Goal: Entertainment & Leisure: Consume media (video, audio)

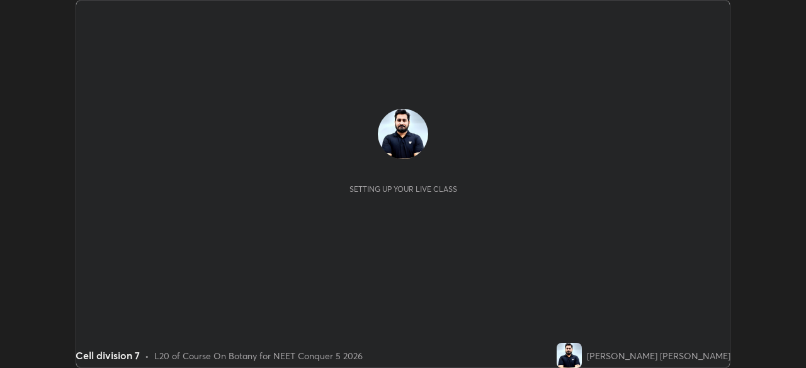
scroll to position [368, 805]
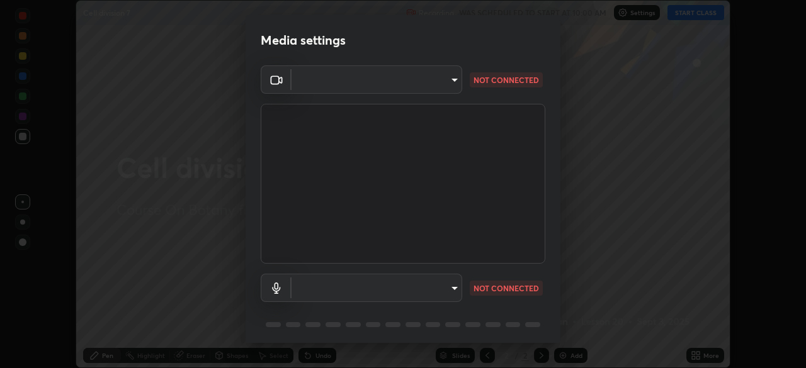
type input "8428e2be8a3e3f13974341e33778a08111258fb38798500ded61d344a6a8a77e"
type input "default"
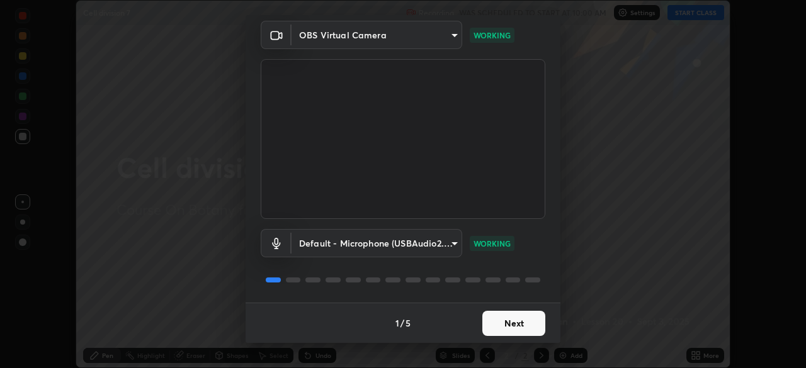
click at [500, 322] on button "Next" at bounding box center [513, 323] width 63 height 25
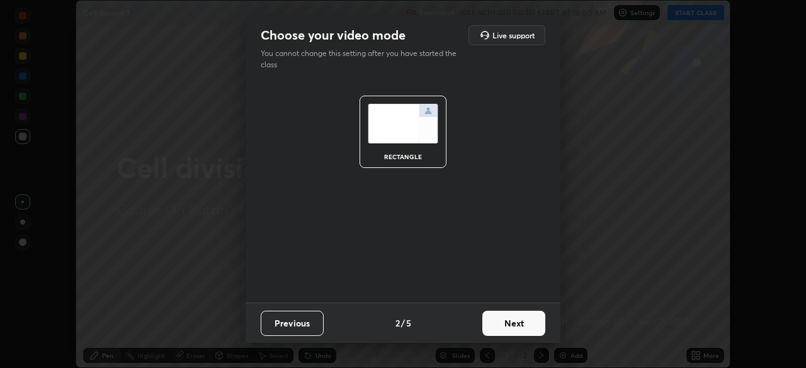
scroll to position [0, 0]
click at [502, 324] on button "Next" at bounding box center [513, 323] width 63 height 25
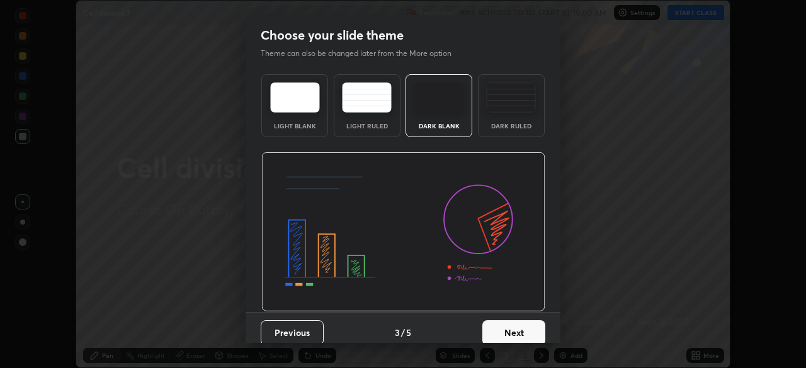
click at [504, 326] on button "Next" at bounding box center [513, 333] width 63 height 25
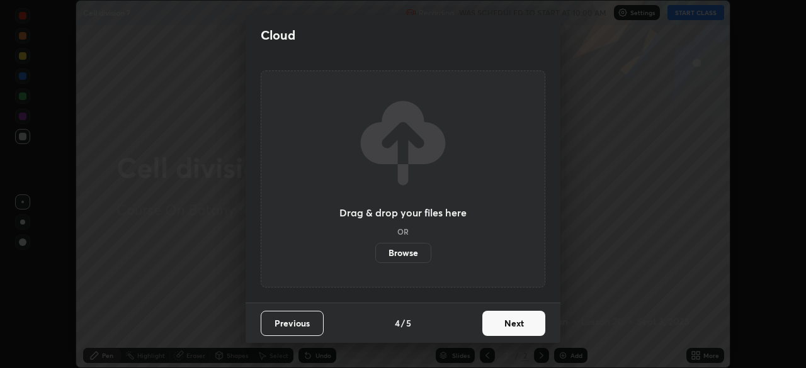
click at [514, 325] on button "Next" at bounding box center [513, 323] width 63 height 25
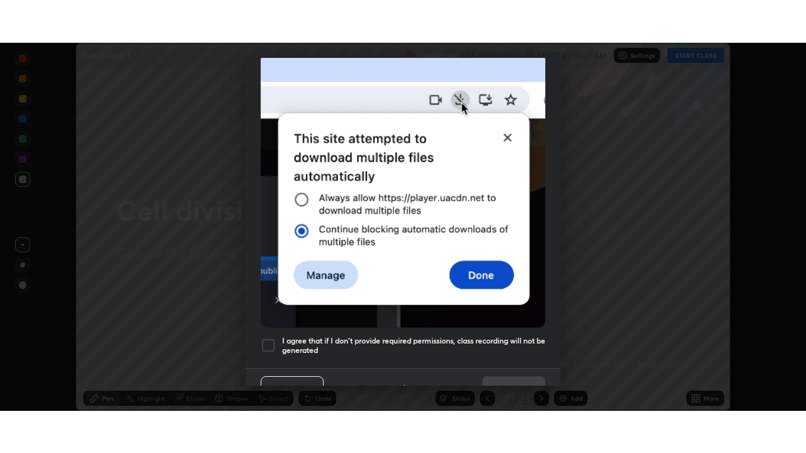
scroll to position [302, 0]
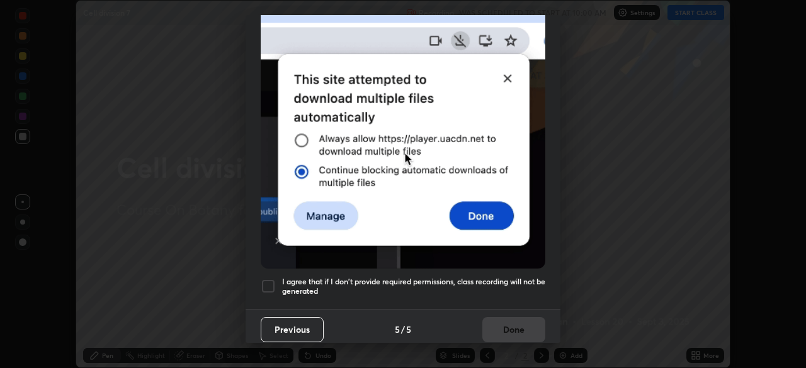
click at [492, 280] on h5 "I agree that if I don't provide required permissions, class recording will not …" at bounding box center [413, 287] width 263 height 20
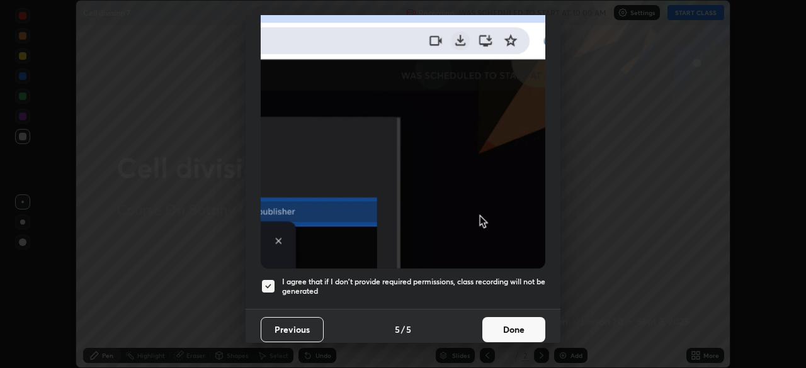
click at [514, 325] on button "Done" at bounding box center [513, 329] width 63 height 25
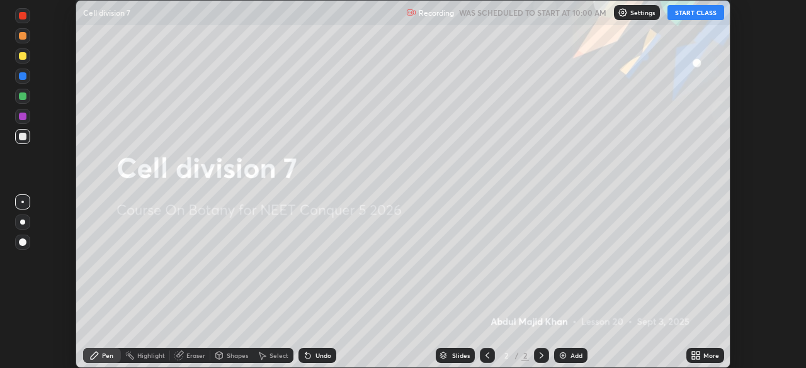
click at [695, 14] on button "START CLASS" at bounding box center [695, 12] width 57 height 15
click at [701, 356] on div "More" at bounding box center [705, 355] width 38 height 15
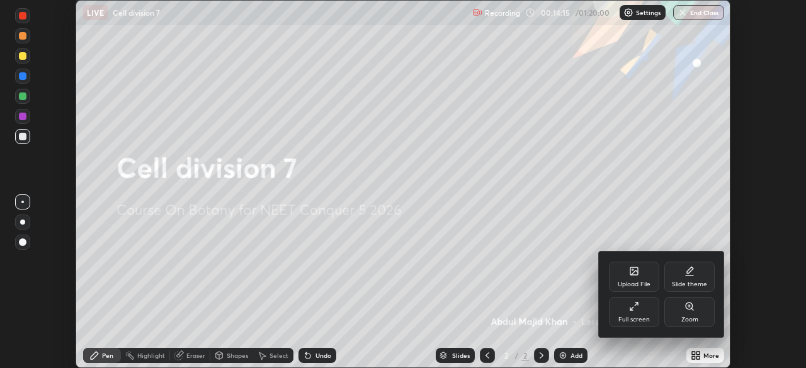
click at [641, 305] on div "Full screen" at bounding box center [634, 312] width 50 height 30
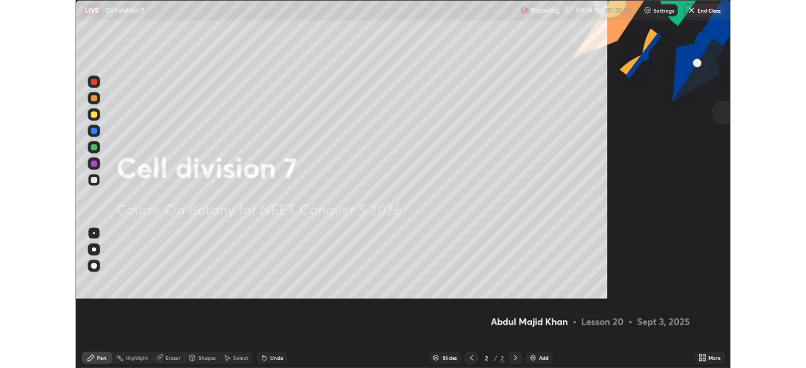
scroll to position [453, 806]
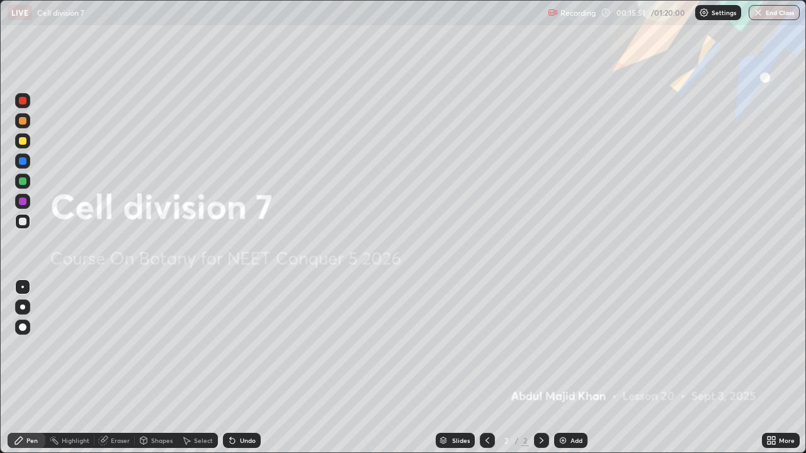
click at [22, 137] on div at bounding box center [22, 140] width 15 height 15
click at [577, 368] on div "Add" at bounding box center [577, 441] width 12 height 6
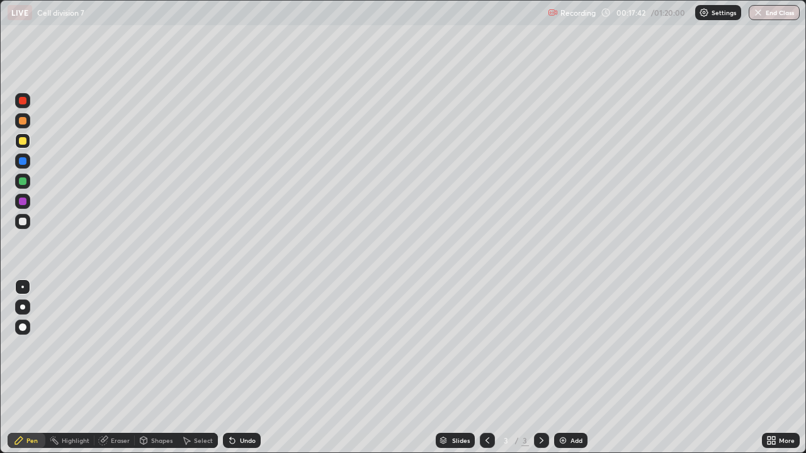
click at [23, 305] on div at bounding box center [22, 307] width 5 height 5
click at [246, 368] on div "Undo" at bounding box center [248, 441] width 16 height 6
click at [775, 368] on icon at bounding box center [773, 442] width 3 height 3
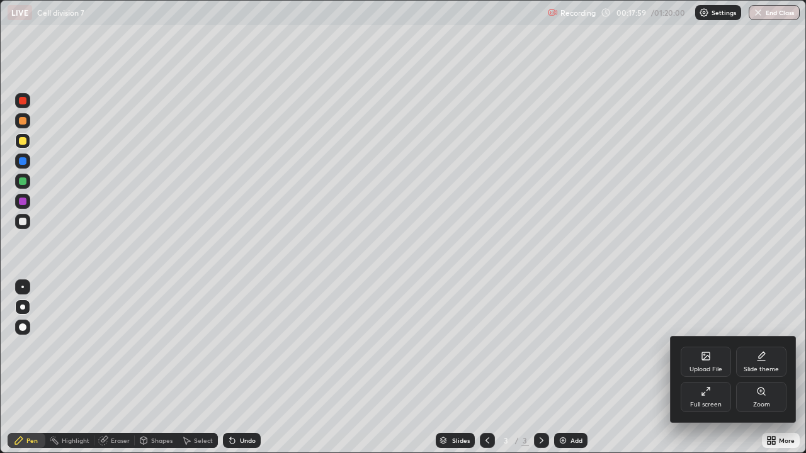
click at [633, 342] on div at bounding box center [403, 226] width 806 height 453
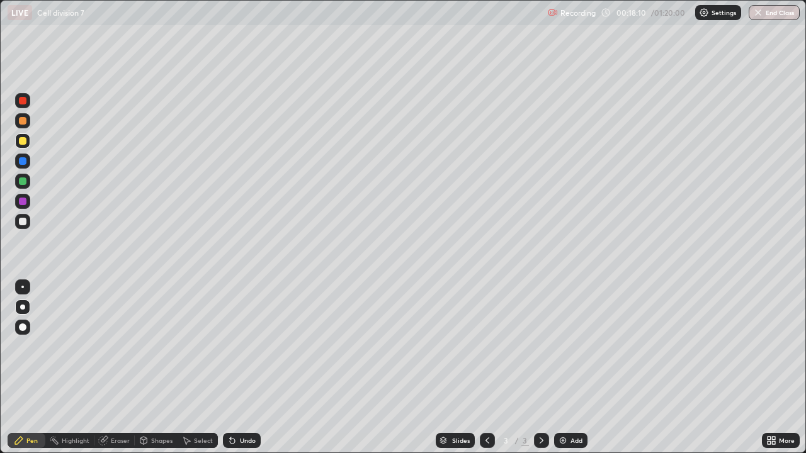
click at [22, 222] on div at bounding box center [23, 222] width 8 height 8
click at [21, 180] on div at bounding box center [23, 182] width 8 height 8
click at [241, 368] on div "Undo" at bounding box center [248, 441] width 16 height 6
click at [242, 368] on div "Undo" at bounding box center [242, 440] width 38 height 15
click at [25, 100] on div at bounding box center [23, 101] width 8 height 8
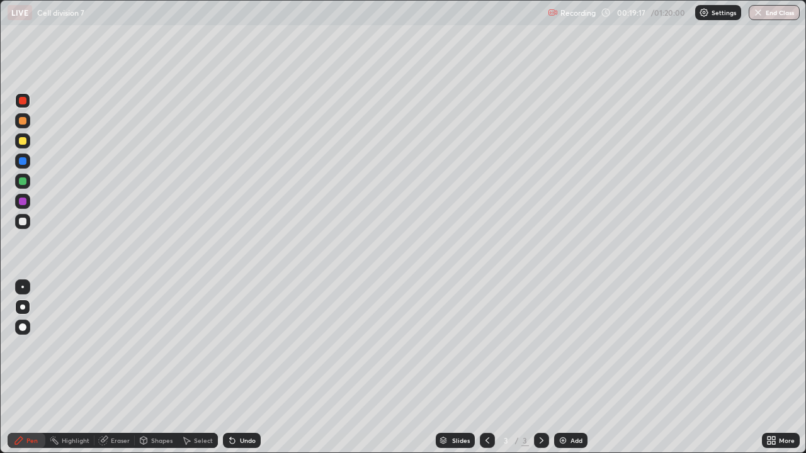
click at [20, 220] on div at bounding box center [23, 222] width 8 height 8
click at [246, 368] on div "Undo" at bounding box center [248, 441] width 16 height 6
click at [20, 142] on div at bounding box center [23, 141] width 8 height 8
click at [22, 161] on div at bounding box center [23, 161] width 8 height 8
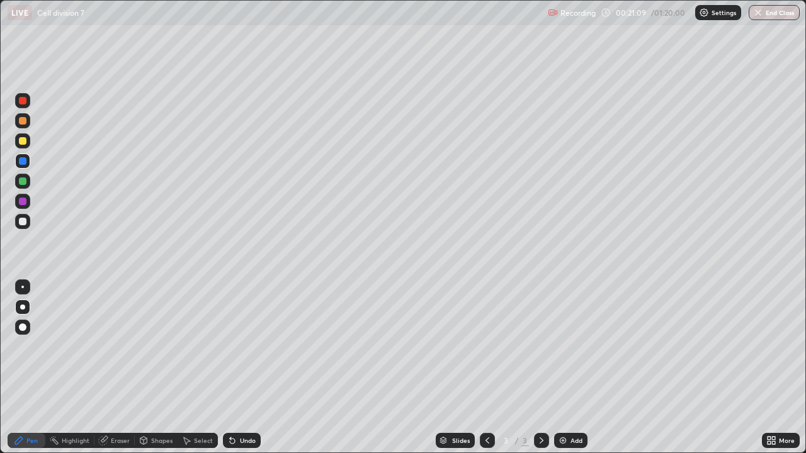
click at [20, 219] on div at bounding box center [23, 222] width 8 height 8
click at [575, 368] on div "Add" at bounding box center [577, 441] width 12 height 6
click at [20, 141] on div at bounding box center [23, 141] width 8 height 8
click at [772, 368] on icon at bounding box center [773, 442] width 3 height 3
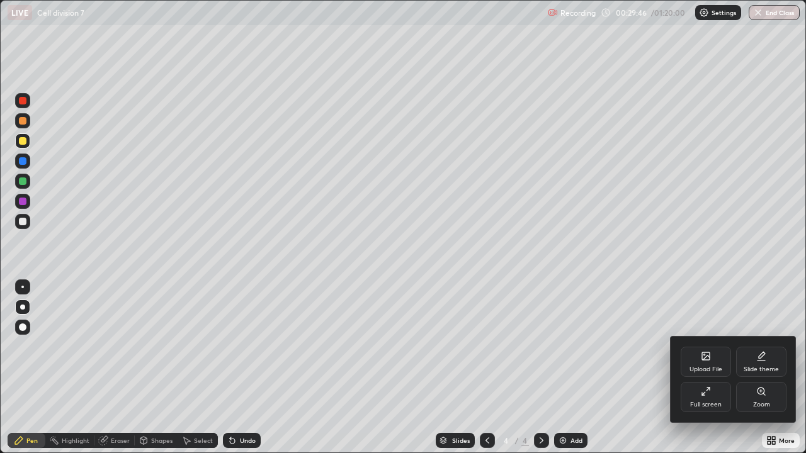
click at [706, 368] on icon at bounding box center [706, 392] width 10 height 10
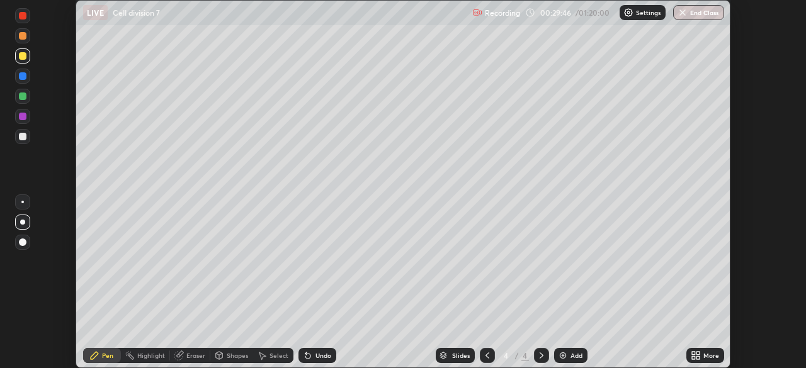
scroll to position [62601, 62163]
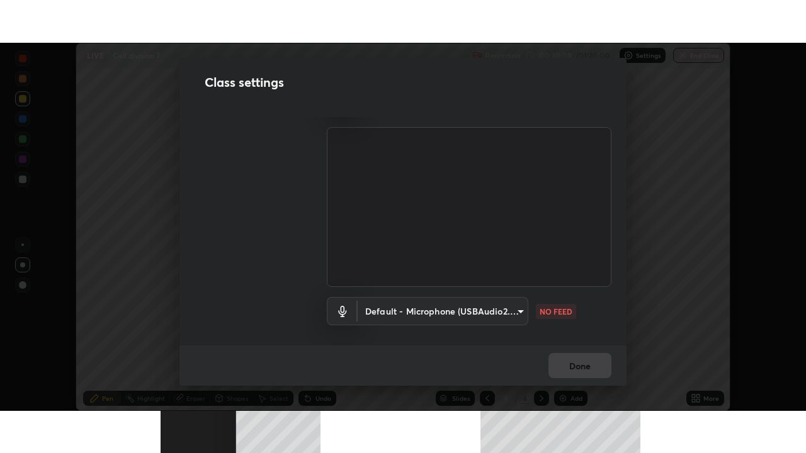
scroll to position [57, 0]
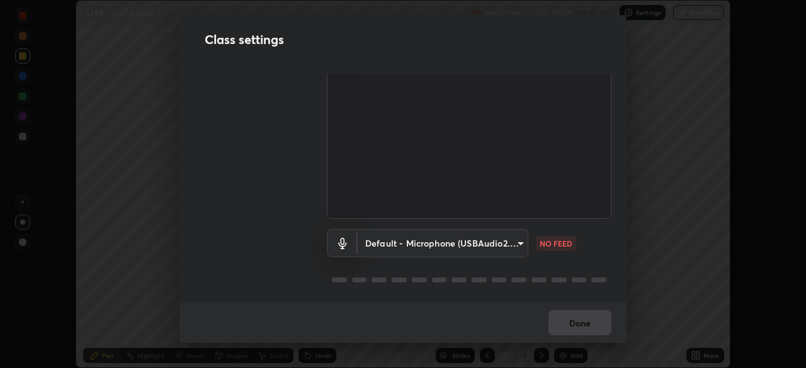
click at [513, 243] on body "Erase all LIVE Cell division 7 Recording 00:30:09 / 01:20:00 Settings End Class…" at bounding box center [403, 184] width 806 height 368
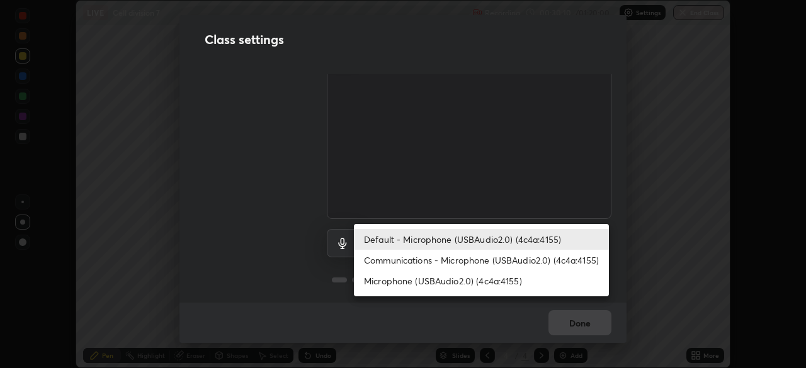
click at [486, 259] on li "Communications - Microphone (USBAudio2.0) (4c4a:4155)" at bounding box center [481, 260] width 255 height 21
type input "communications"
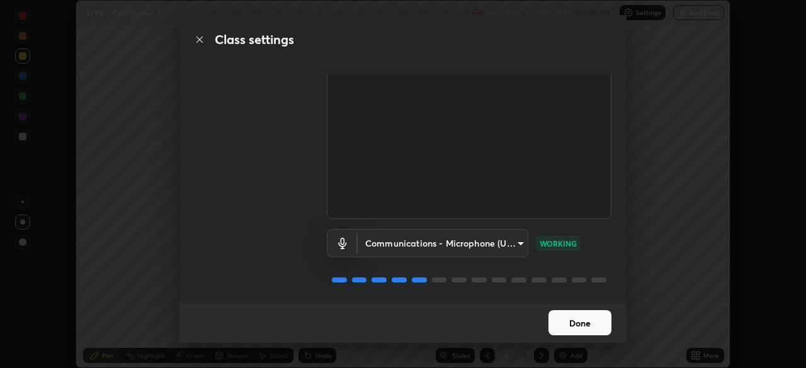
click at [575, 324] on button "Done" at bounding box center [579, 322] width 63 height 25
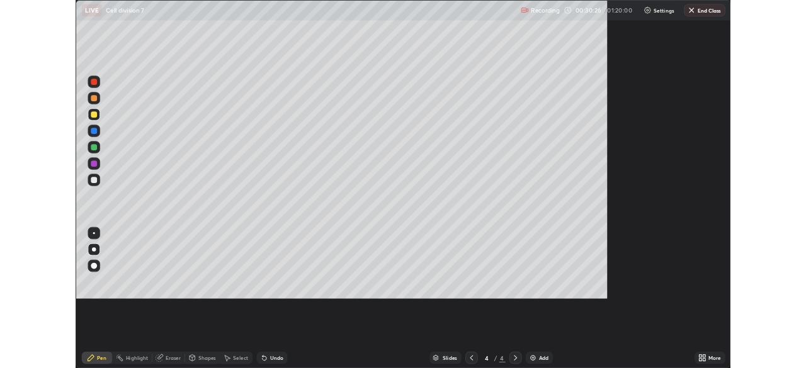
scroll to position [453, 806]
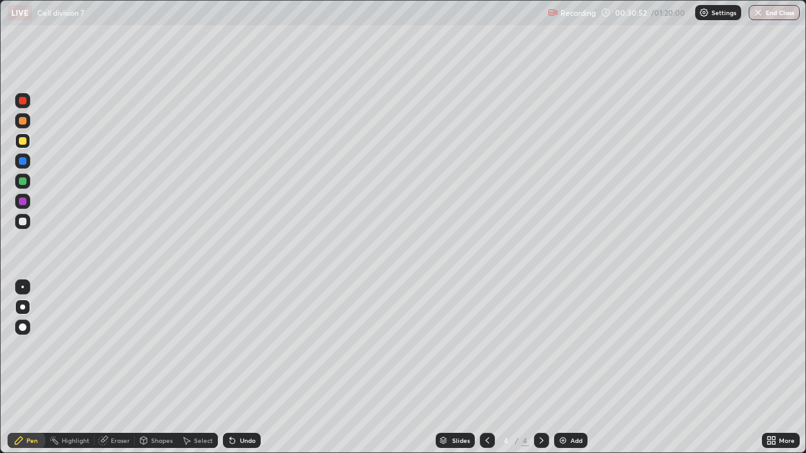
click at [24, 161] on div at bounding box center [23, 161] width 8 height 8
click at [21, 99] on div at bounding box center [23, 101] width 8 height 8
click at [22, 222] on div at bounding box center [23, 222] width 8 height 8
click at [25, 102] on div at bounding box center [23, 101] width 8 height 8
click at [244, 368] on div "Undo" at bounding box center [248, 441] width 16 height 6
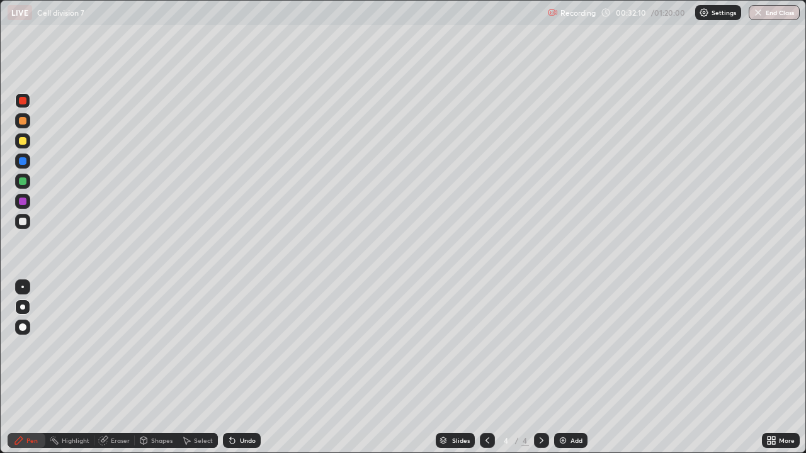
click at [246, 368] on div "Undo" at bounding box center [248, 441] width 16 height 6
click at [245, 368] on div "Undo" at bounding box center [248, 441] width 16 height 6
click at [247, 368] on div "Undo" at bounding box center [248, 441] width 16 height 6
click at [244, 368] on div "Undo" at bounding box center [248, 441] width 16 height 6
click at [246, 368] on div "Undo" at bounding box center [248, 441] width 16 height 6
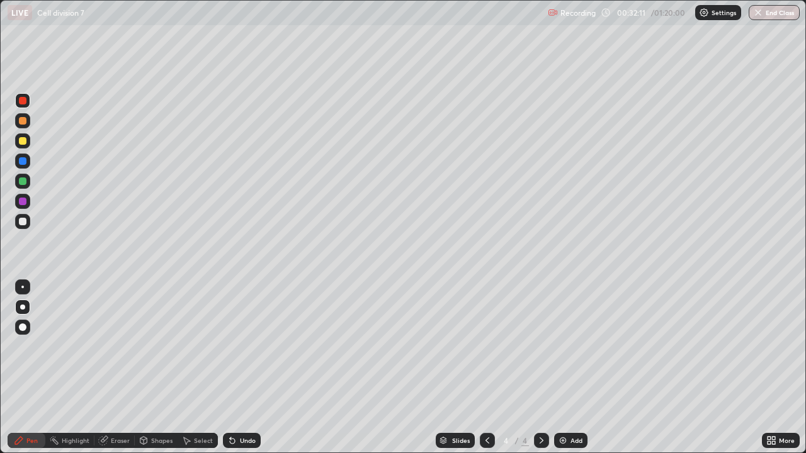
click at [246, 368] on div "Undo" at bounding box center [248, 441] width 16 height 6
click at [245, 368] on div "Undo" at bounding box center [248, 441] width 16 height 6
click at [246, 368] on div "Undo" at bounding box center [248, 441] width 16 height 6
click at [244, 368] on div "Undo" at bounding box center [248, 441] width 16 height 6
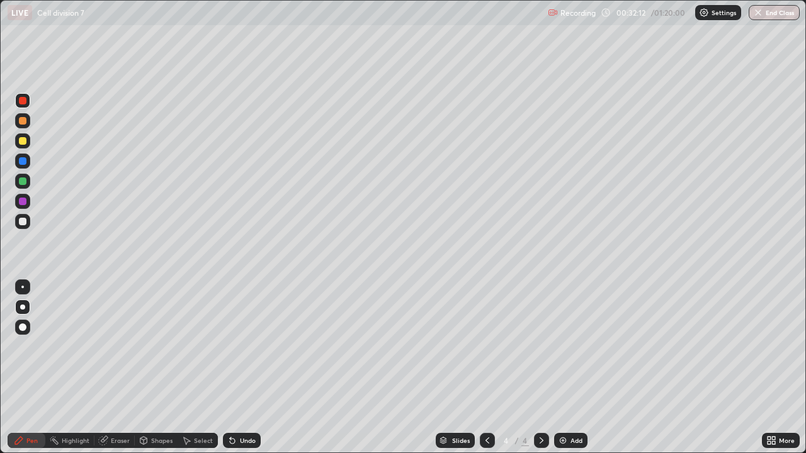
click at [246, 368] on div "Undo" at bounding box center [242, 440] width 38 height 15
click at [245, 368] on div "Undo" at bounding box center [242, 440] width 38 height 15
click at [246, 368] on div "Undo" at bounding box center [242, 440] width 38 height 15
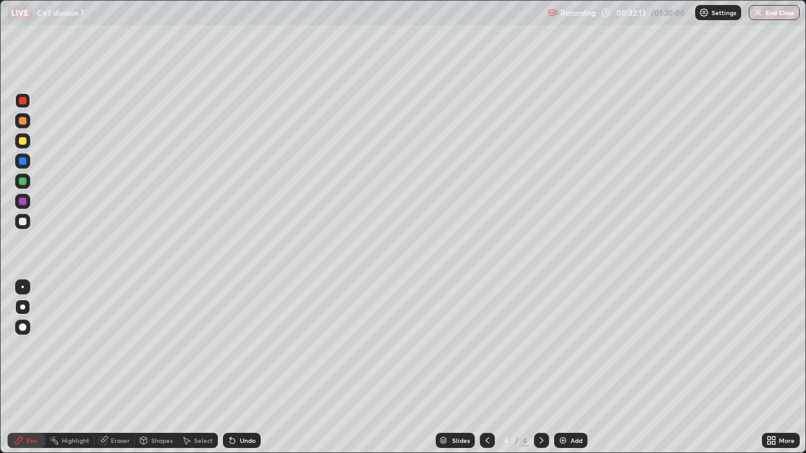
click at [246, 368] on div "Undo" at bounding box center [242, 440] width 38 height 15
click at [247, 368] on div "Undo" at bounding box center [242, 440] width 38 height 15
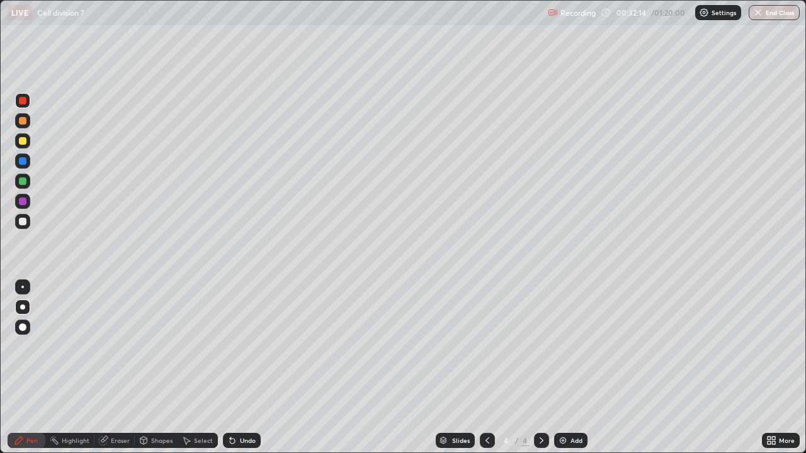
click at [246, 368] on div "Undo" at bounding box center [242, 440] width 38 height 15
click at [244, 368] on div "Undo" at bounding box center [242, 440] width 38 height 15
click at [245, 368] on div "Undo" at bounding box center [242, 440] width 38 height 15
click at [244, 368] on div "Undo" at bounding box center [242, 440] width 38 height 15
click at [241, 368] on div "Undo" at bounding box center [248, 441] width 16 height 6
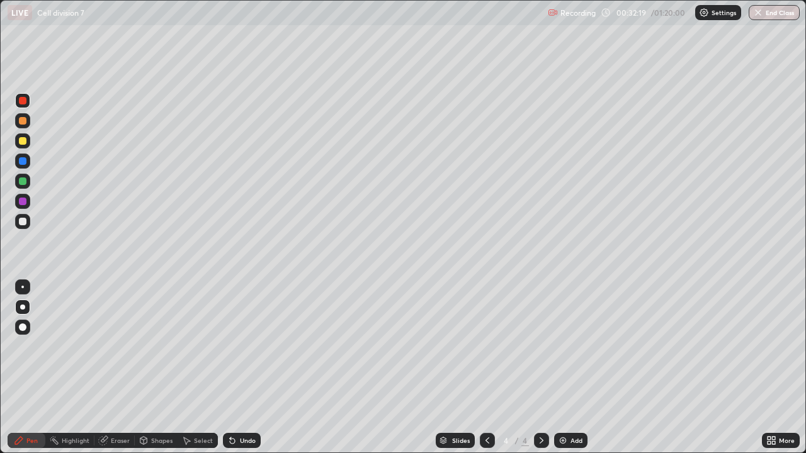
click at [23, 142] on div at bounding box center [23, 141] width 8 height 8
click at [22, 141] on div at bounding box center [23, 141] width 8 height 8
click at [22, 221] on div at bounding box center [23, 222] width 8 height 8
click at [23, 98] on div at bounding box center [23, 101] width 8 height 8
click at [22, 157] on div at bounding box center [23, 161] width 8 height 8
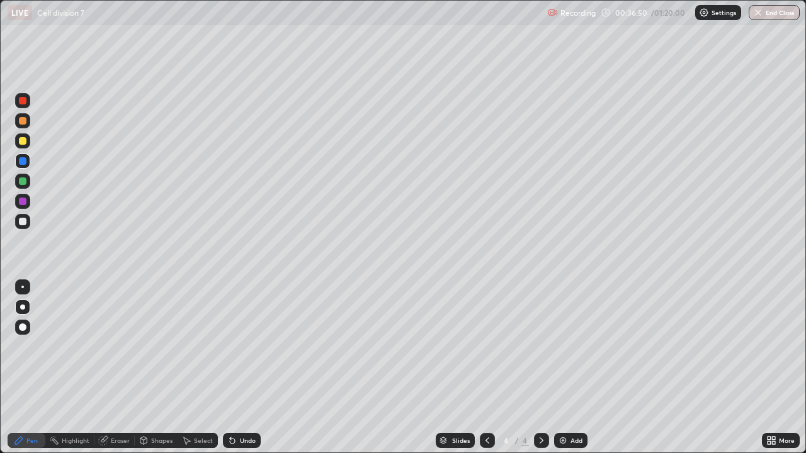
click at [20, 181] on div at bounding box center [23, 182] width 8 height 8
click at [205, 368] on div "Select" at bounding box center [203, 441] width 19 height 6
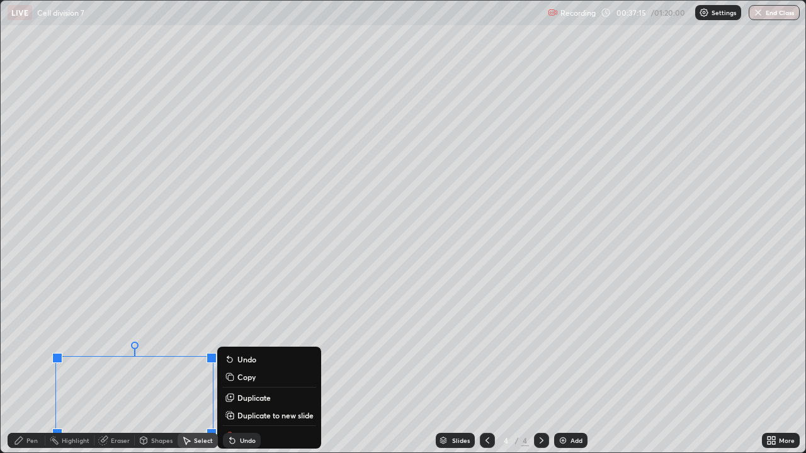
click at [281, 324] on div "0 ° Undo Copy Duplicate Duplicate to new slide Delete" at bounding box center [403, 227] width 805 height 452
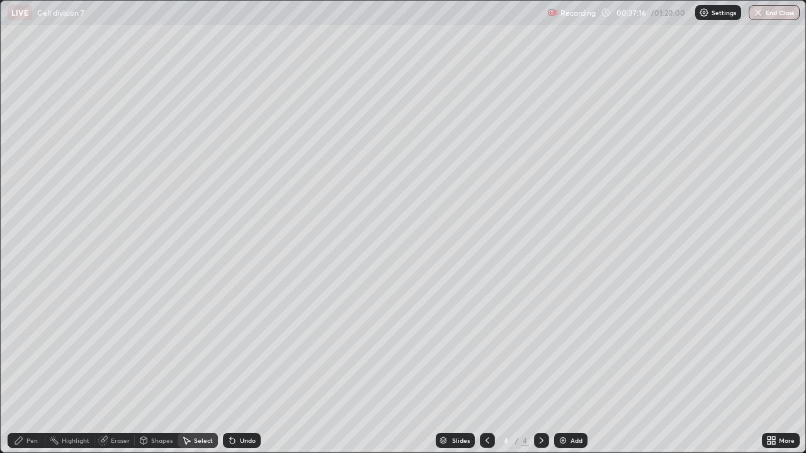
click at [28, 368] on div "Pen" at bounding box center [31, 441] width 11 height 6
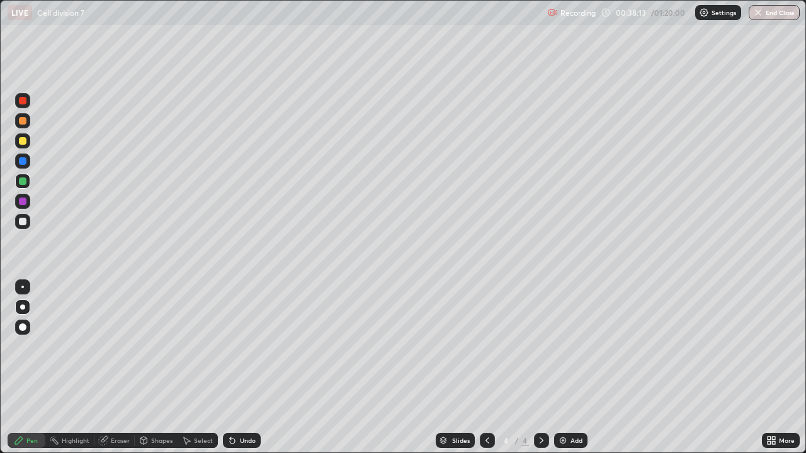
click at [200, 368] on div "Select" at bounding box center [203, 441] width 19 height 6
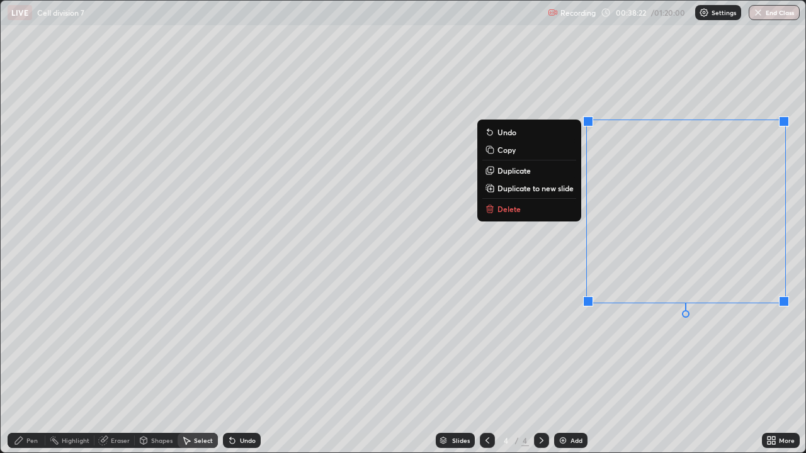
click at [558, 312] on div "0 ° Undo Copy Duplicate Duplicate to new slide Delete" at bounding box center [403, 227] width 805 height 452
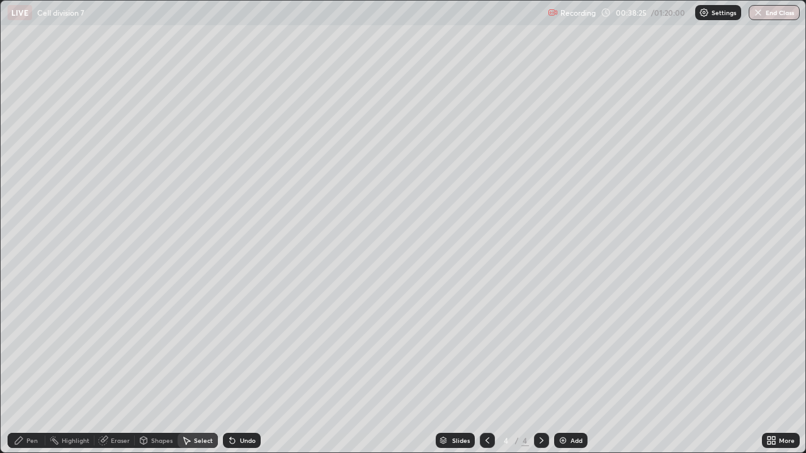
click at [115, 368] on div "Eraser" at bounding box center [120, 441] width 19 height 6
click at [24, 368] on icon at bounding box center [19, 441] width 10 height 10
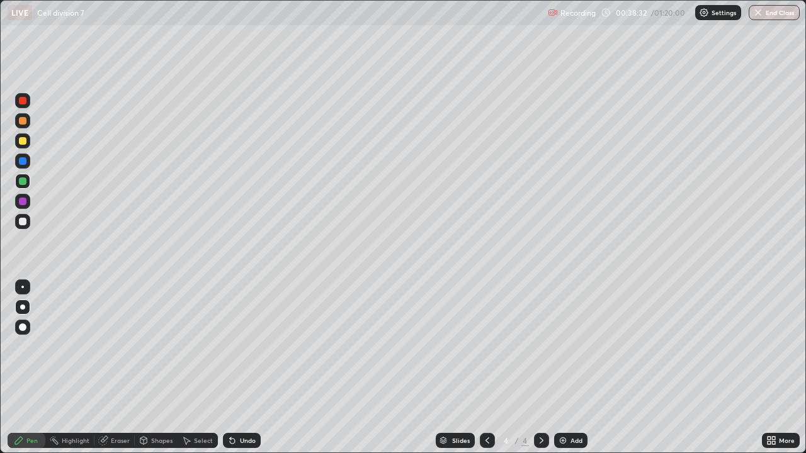
click at [113, 368] on div "Eraser" at bounding box center [120, 441] width 19 height 6
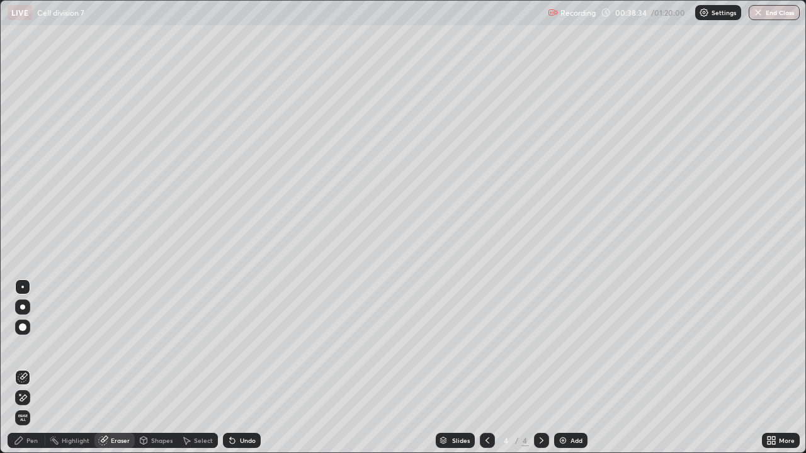
click at [26, 368] on div "Pen" at bounding box center [27, 440] width 38 height 15
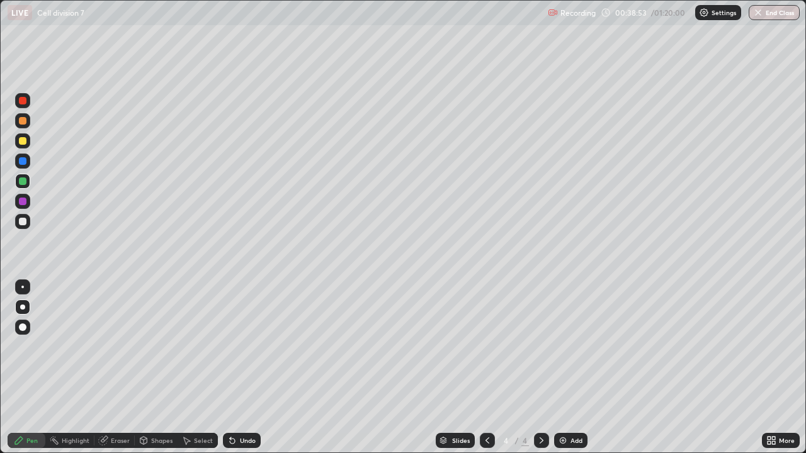
click at [252, 368] on div "Undo" at bounding box center [248, 441] width 16 height 6
click at [242, 368] on div "Undo" at bounding box center [248, 441] width 16 height 6
click at [236, 368] on div "Undo" at bounding box center [242, 440] width 38 height 15
click at [241, 368] on div "Undo" at bounding box center [248, 441] width 16 height 6
click at [240, 368] on div "Undo" at bounding box center [248, 441] width 16 height 6
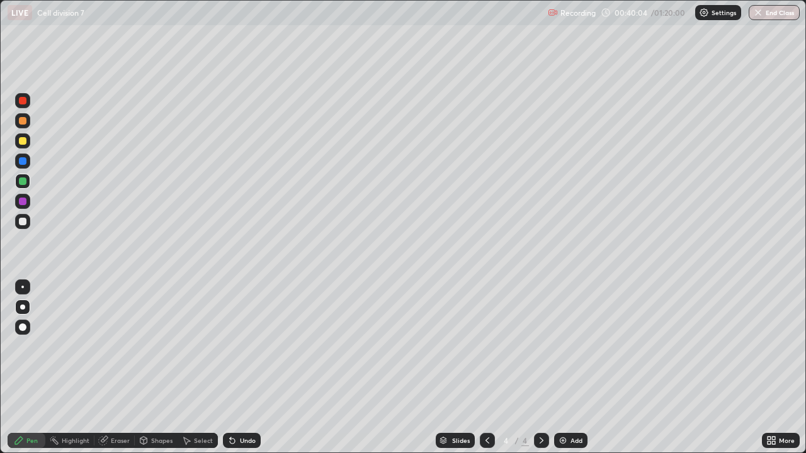
click at [19, 220] on div at bounding box center [23, 222] width 8 height 8
click at [21, 200] on div at bounding box center [23, 202] width 8 height 8
click at [242, 368] on div "Undo" at bounding box center [248, 441] width 16 height 6
click at [245, 368] on div "Undo" at bounding box center [242, 440] width 38 height 15
click at [244, 368] on div "Undo" at bounding box center [242, 440] width 38 height 15
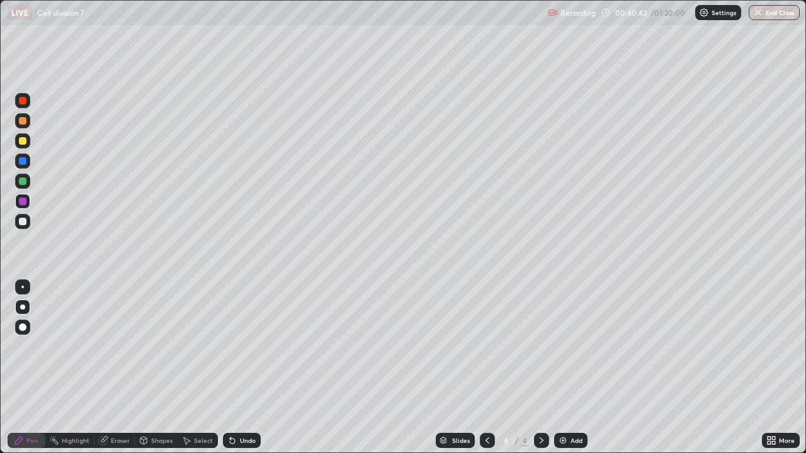
click at [242, 368] on div "Undo" at bounding box center [248, 441] width 16 height 6
click at [241, 368] on div "Undo" at bounding box center [248, 441] width 16 height 6
click at [240, 368] on div "Undo" at bounding box center [248, 441] width 16 height 6
click at [238, 368] on div "Undo" at bounding box center [242, 440] width 38 height 15
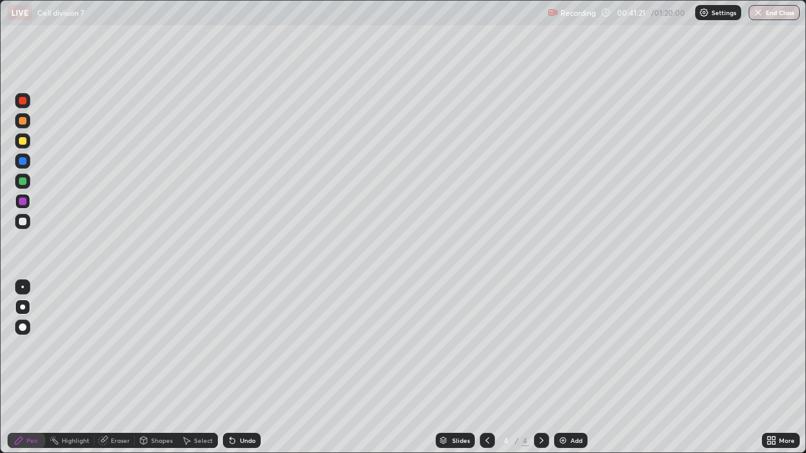
click at [240, 368] on div "Undo" at bounding box center [248, 441] width 16 height 6
click at [576, 368] on div "Add" at bounding box center [577, 441] width 12 height 6
click at [23, 142] on div at bounding box center [23, 141] width 8 height 8
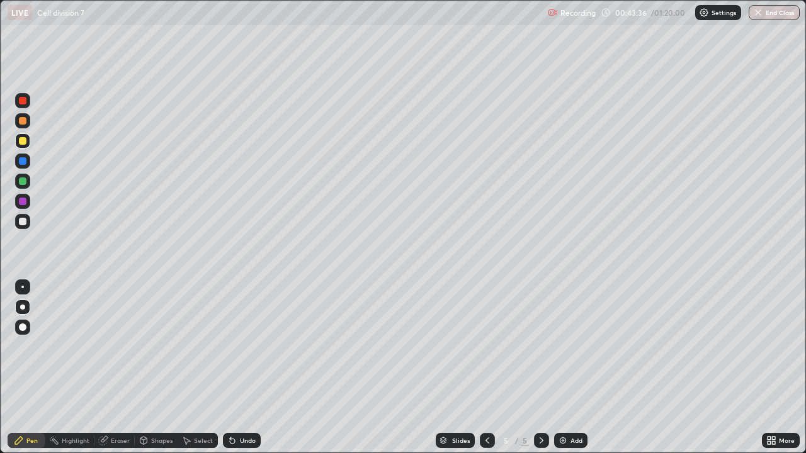
click at [23, 217] on div at bounding box center [22, 221] width 15 height 15
click at [769, 368] on icon at bounding box center [771, 441] width 10 height 10
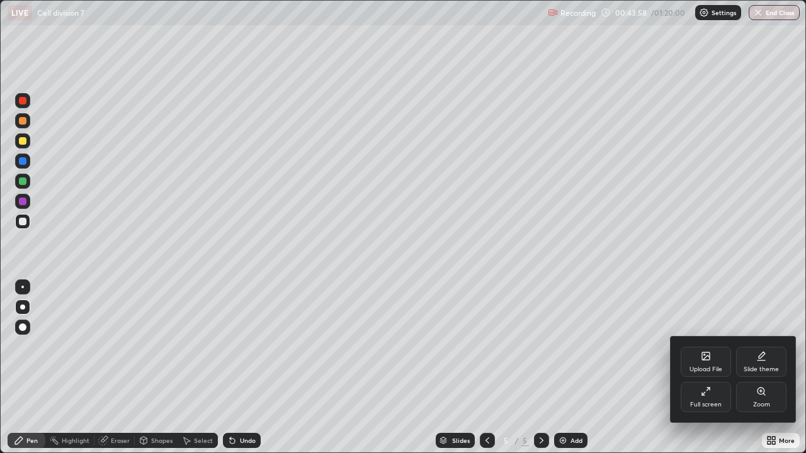
click at [708, 368] on icon at bounding box center [706, 392] width 10 height 10
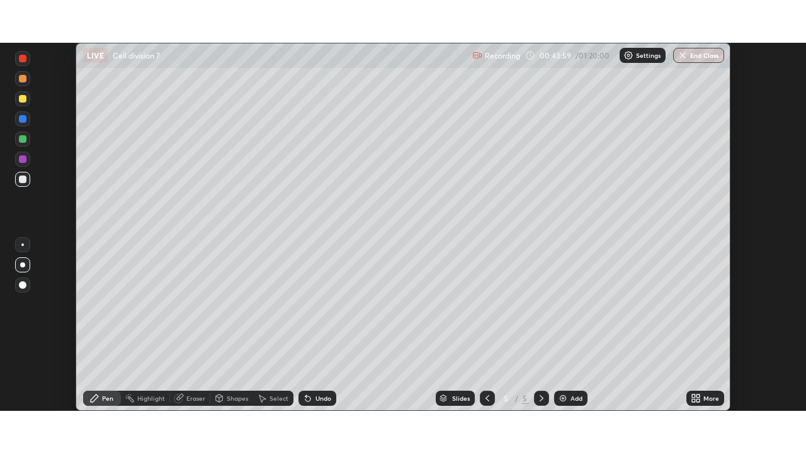
scroll to position [62601, 62163]
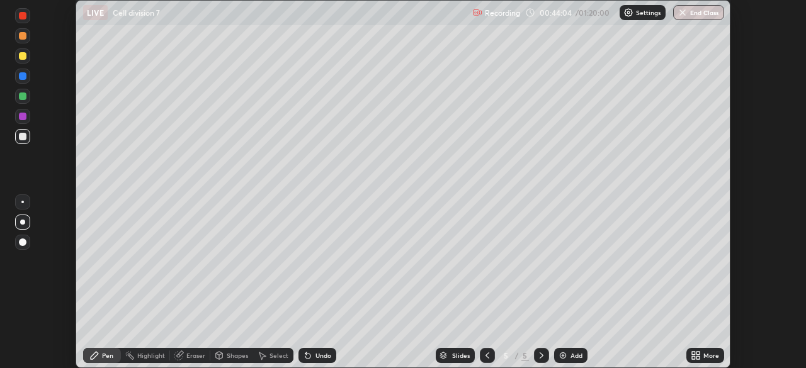
click at [321, 358] on div "Undo" at bounding box center [323, 356] width 16 height 6
click at [322, 356] on div "Undo" at bounding box center [323, 356] width 16 height 6
click at [323, 356] on div "Undo" at bounding box center [323, 356] width 16 height 6
click at [321, 356] on div "Undo" at bounding box center [323, 356] width 16 height 6
click at [321, 358] on div "Undo" at bounding box center [323, 356] width 16 height 6
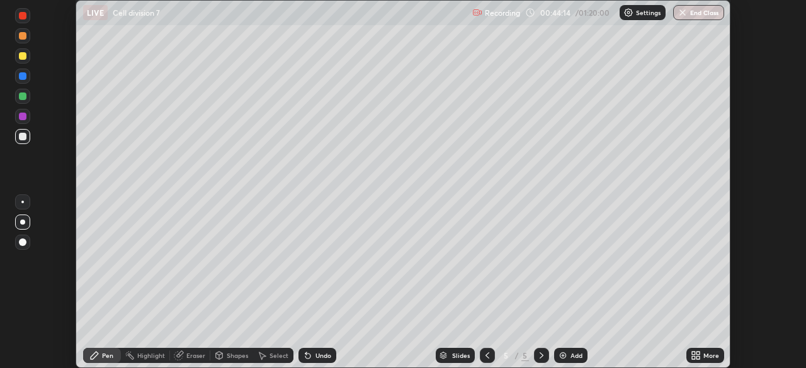
click at [321, 356] on div "Undo" at bounding box center [323, 356] width 16 height 6
click at [323, 361] on div "Undo" at bounding box center [317, 355] width 38 height 15
click at [21, 58] on div at bounding box center [23, 56] width 8 height 8
click at [18, 98] on div at bounding box center [22, 96] width 15 height 15
click at [695, 353] on icon at bounding box center [693, 353] width 3 height 3
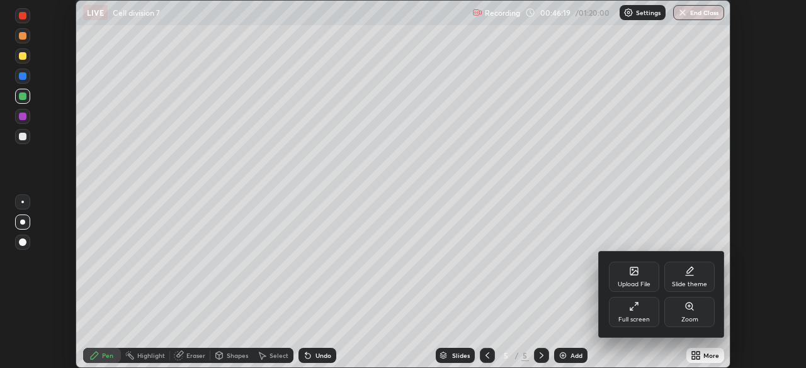
click at [637, 312] on div "Full screen" at bounding box center [634, 312] width 50 height 30
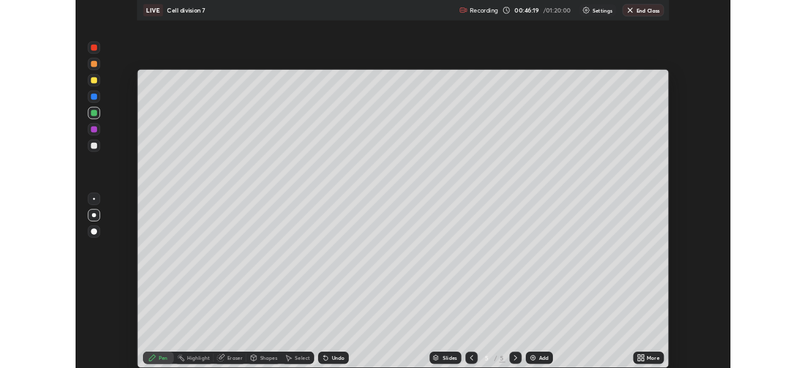
scroll to position [453, 806]
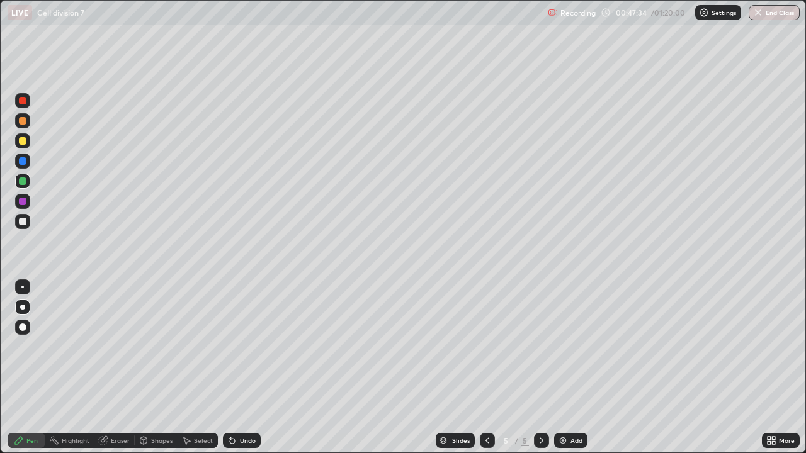
click at [241, 368] on div "Undo" at bounding box center [248, 441] width 16 height 6
click at [242, 368] on div "Undo" at bounding box center [248, 441] width 16 height 6
click at [244, 368] on div "Undo" at bounding box center [248, 441] width 16 height 6
click at [246, 368] on div "Undo" at bounding box center [242, 440] width 38 height 15
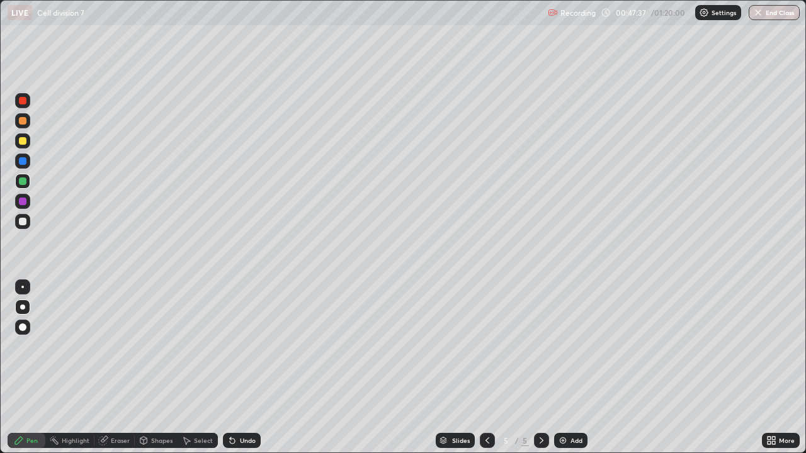
click at [21, 221] on div at bounding box center [23, 222] width 8 height 8
click at [120, 368] on div "Eraser" at bounding box center [120, 441] width 19 height 6
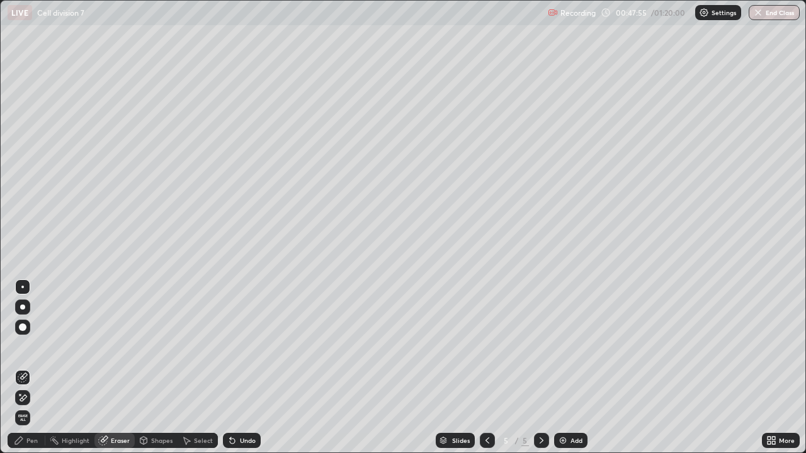
click at [35, 368] on div "Pen" at bounding box center [31, 441] width 11 height 6
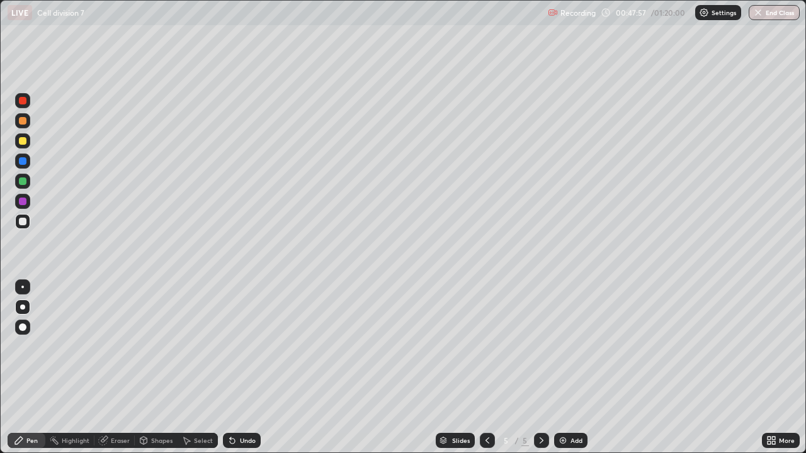
click at [23, 142] on div at bounding box center [23, 141] width 8 height 8
click at [230, 368] on icon at bounding box center [230, 438] width 1 height 1
click at [201, 368] on div "Select" at bounding box center [203, 441] width 19 height 6
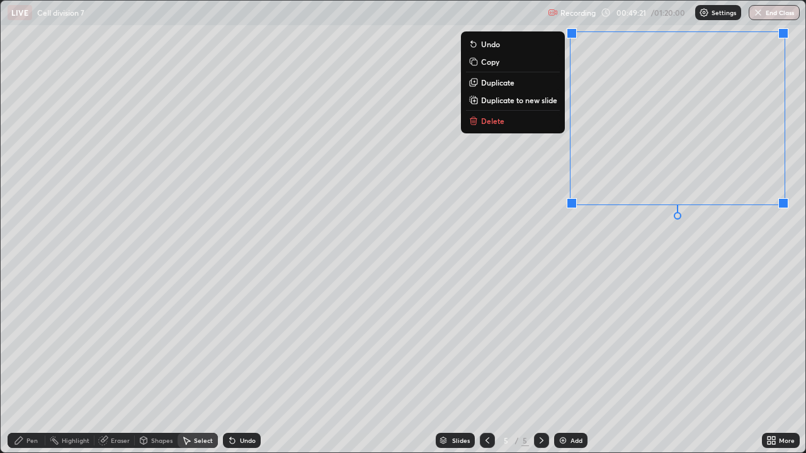
click at [477, 244] on div "0 ° Undo Copy Duplicate Duplicate to new slide Delete" at bounding box center [403, 227] width 805 height 452
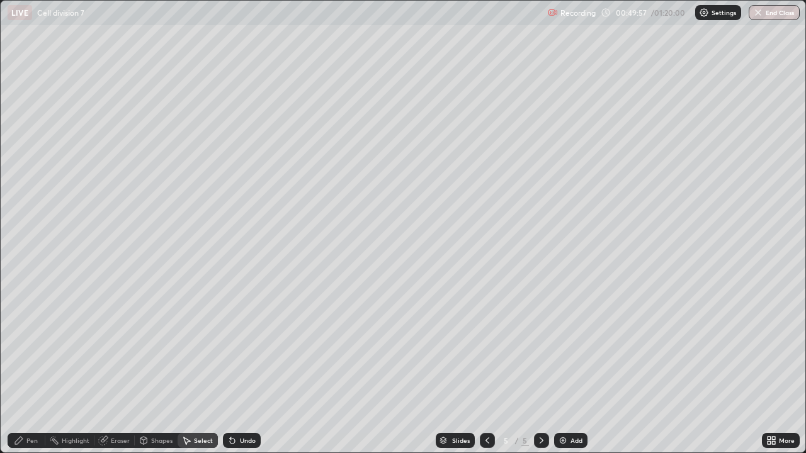
click at [99, 308] on div "0 ° Undo Copy Duplicate Duplicate to new slide Delete" at bounding box center [403, 227] width 805 height 452
click at [36, 368] on div "Pen" at bounding box center [31, 441] width 11 height 6
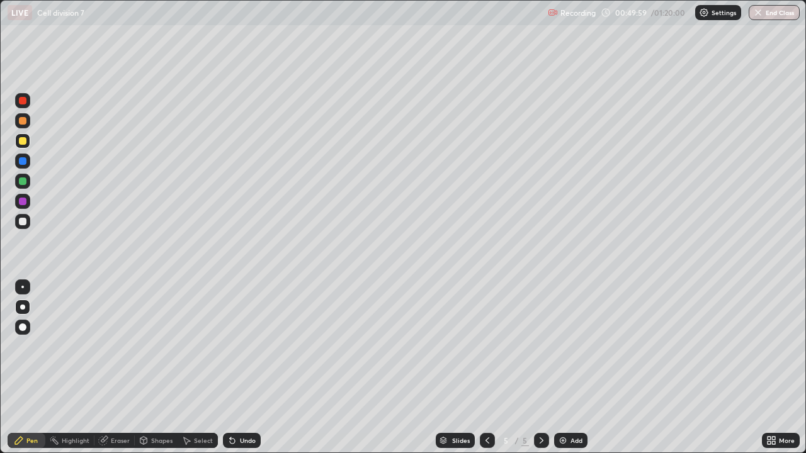
click at [22, 223] on div at bounding box center [23, 222] width 8 height 8
click at [246, 368] on div "Undo" at bounding box center [248, 441] width 16 height 6
click at [250, 368] on div "Undo" at bounding box center [248, 441] width 16 height 6
click at [254, 368] on div "Undo" at bounding box center [248, 441] width 16 height 6
click at [118, 368] on div "Eraser" at bounding box center [120, 441] width 19 height 6
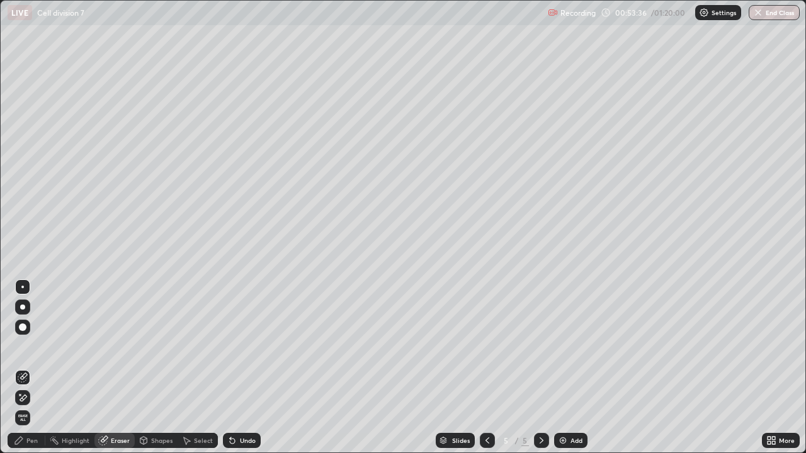
click at [31, 368] on div "Pen" at bounding box center [31, 441] width 11 height 6
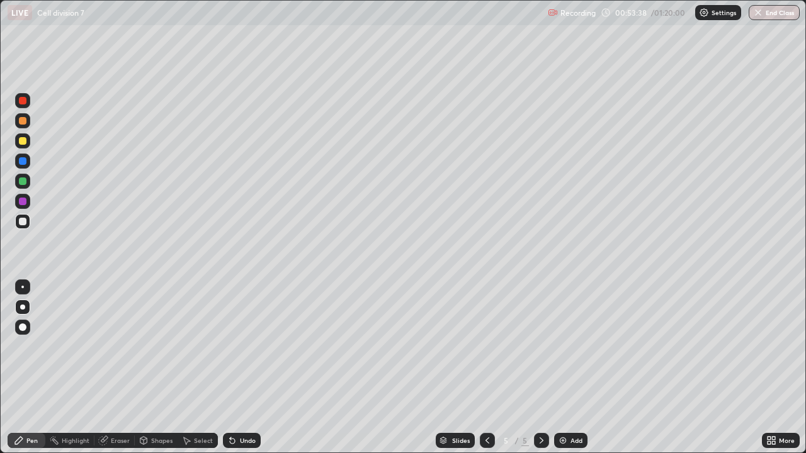
click at [21, 220] on div at bounding box center [23, 222] width 8 height 8
click at [571, 368] on div "Add" at bounding box center [577, 441] width 12 height 6
click at [23, 140] on div at bounding box center [23, 141] width 8 height 8
click at [19, 181] on div at bounding box center [23, 182] width 8 height 8
click at [21, 222] on div at bounding box center [23, 222] width 8 height 8
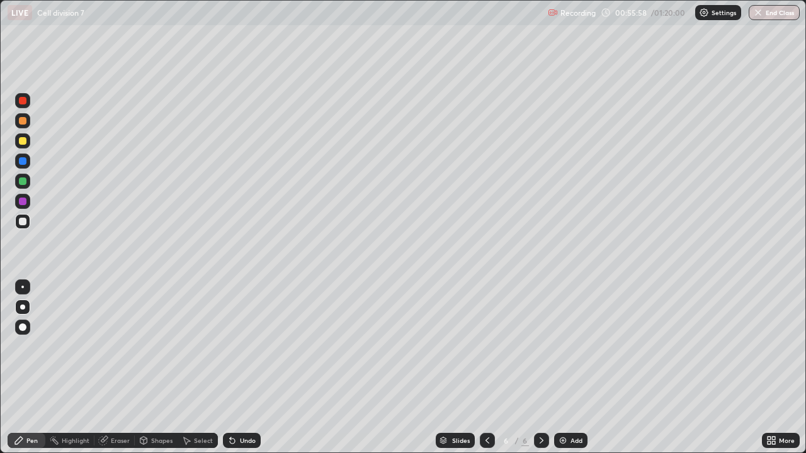
click at [118, 368] on div "Eraser" at bounding box center [114, 440] width 40 height 15
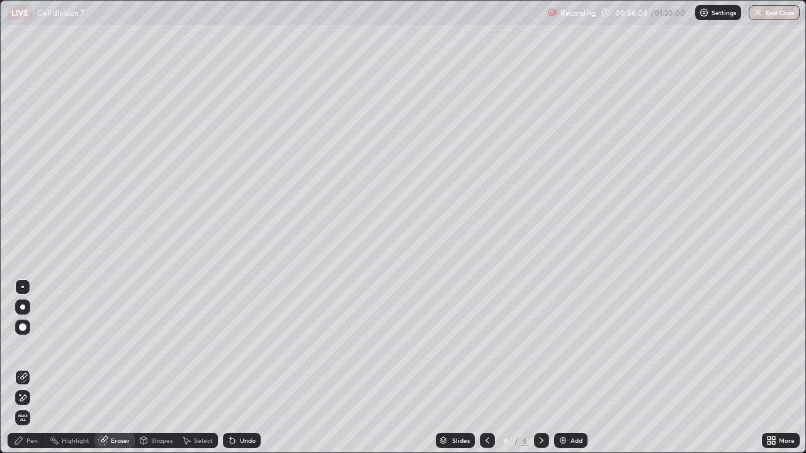
click at [32, 368] on div "Pen" at bounding box center [31, 441] width 11 height 6
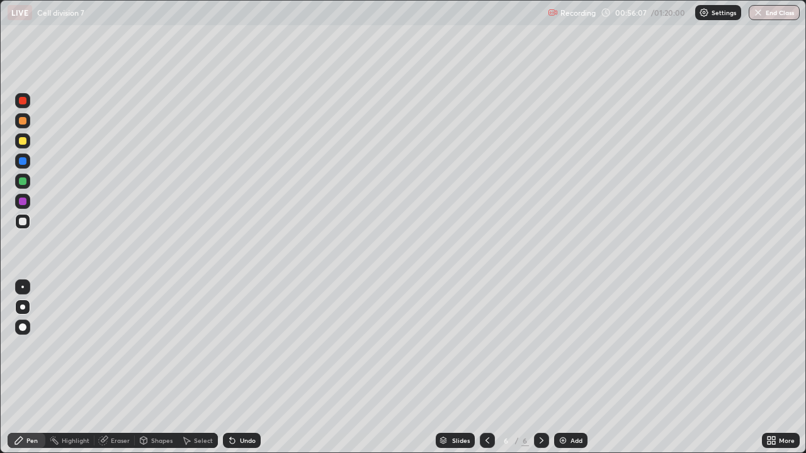
click at [25, 138] on div at bounding box center [23, 141] width 8 height 8
click at [25, 330] on div at bounding box center [22, 327] width 15 height 15
click at [25, 181] on div at bounding box center [23, 182] width 8 height 8
click at [248, 368] on div "Undo" at bounding box center [248, 441] width 16 height 6
click at [244, 368] on div "Undo" at bounding box center [248, 441] width 16 height 6
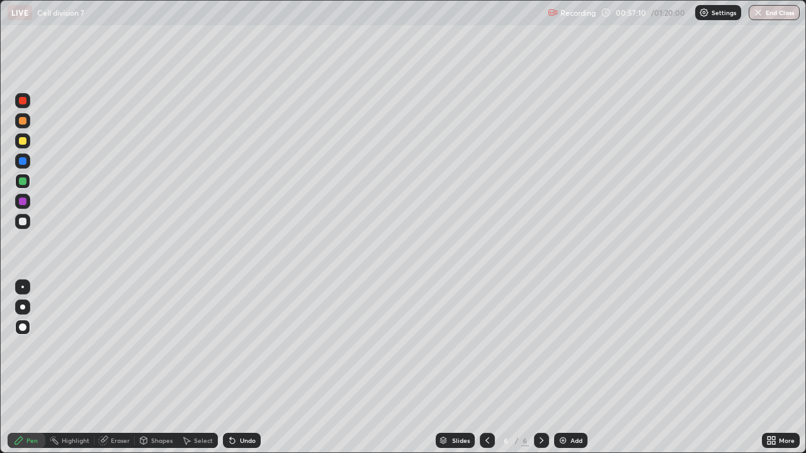
click at [240, 368] on div "Undo" at bounding box center [248, 441] width 16 height 6
click at [240, 368] on div "Undo" at bounding box center [242, 440] width 38 height 15
click at [25, 100] on div at bounding box center [23, 101] width 8 height 8
click at [24, 221] on div at bounding box center [23, 222] width 8 height 8
click at [25, 140] on div at bounding box center [23, 141] width 8 height 8
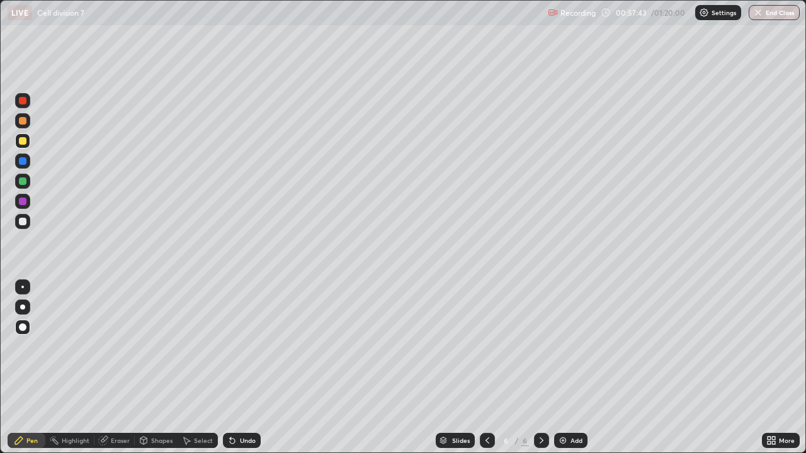
click at [24, 180] on div at bounding box center [23, 182] width 8 height 8
click at [21, 101] on div at bounding box center [23, 101] width 8 height 8
click at [24, 305] on div at bounding box center [22, 307] width 15 height 15
click at [23, 101] on div at bounding box center [23, 101] width 8 height 8
click at [20, 220] on div at bounding box center [23, 222] width 8 height 8
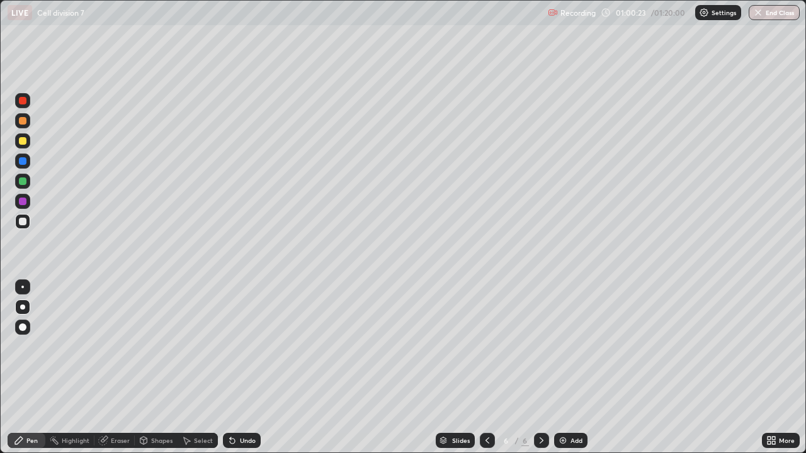
click at [20, 141] on div at bounding box center [23, 141] width 8 height 8
click at [25, 180] on div at bounding box center [23, 182] width 8 height 8
click at [20, 163] on div at bounding box center [23, 161] width 8 height 8
click at [244, 368] on div "Undo" at bounding box center [242, 440] width 38 height 15
click at [23, 223] on div at bounding box center [23, 222] width 8 height 8
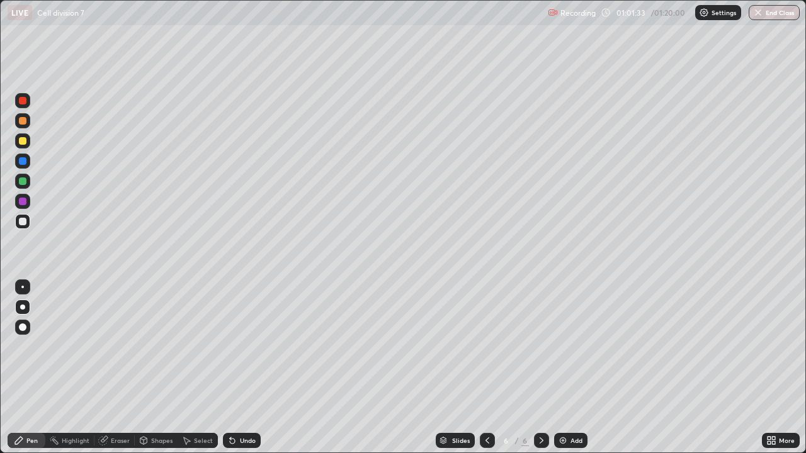
click at [20, 163] on div at bounding box center [23, 161] width 8 height 8
click at [21, 224] on div at bounding box center [23, 222] width 8 height 8
click at [24, 140] on div at bounding box center [23, 141] width 8 height 8
click at [202, 368] on div "Select" at bounding box center [203, 441] width 19 height 6
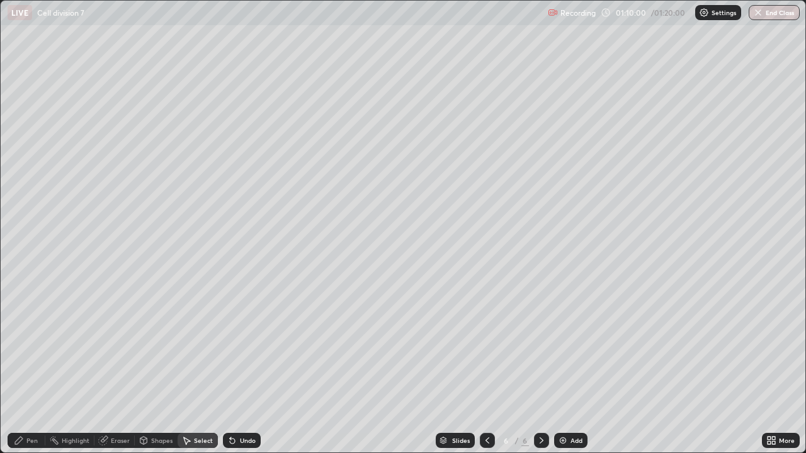
click at [28, 368] on div "Pen" at bounding box center [31, 441] width 11 height 6
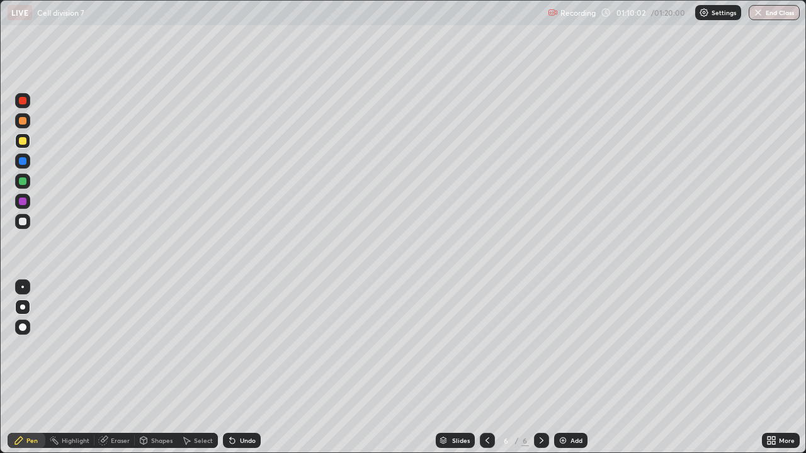
click at [116, 368] on div "Eraser" at bounding box center [120, 441] width 19 height 6
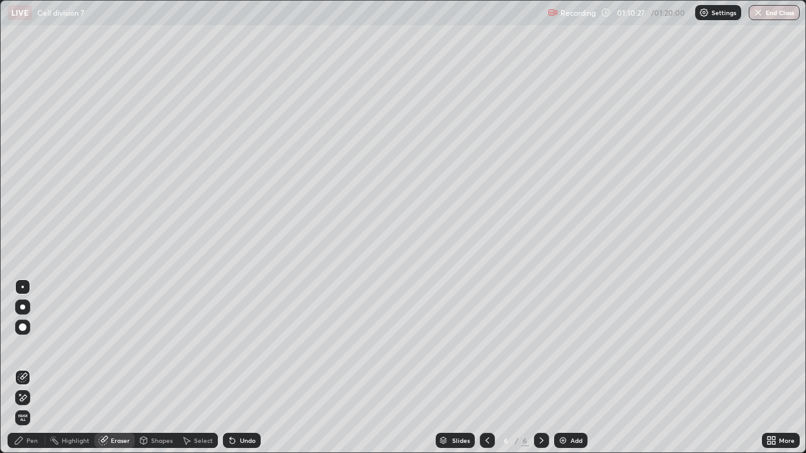
click at [196, 368] on div "Select" at bounding box center [203, 441] width 19 height 6
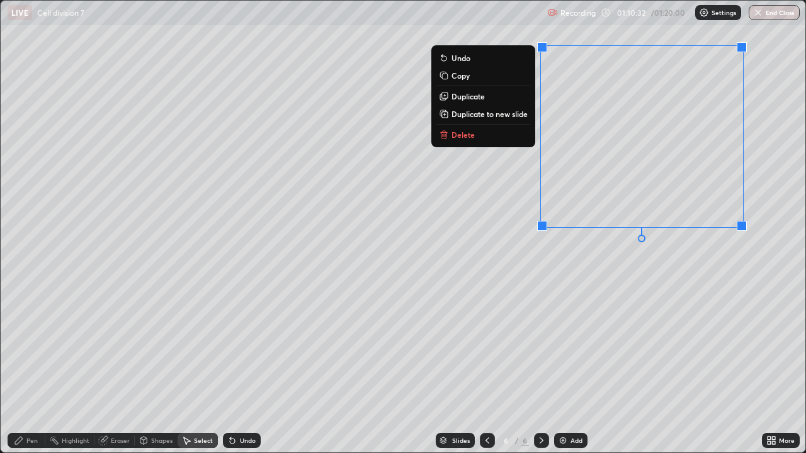
click at [555, 247] on div "0 ° Undo Copy Duplicate Duplicate to new slide Delete" at bounding box center [403, 227] width 805 height 452
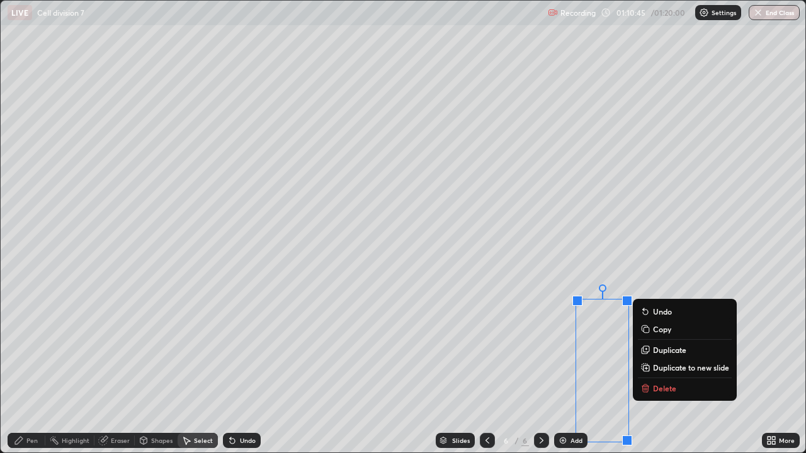
click at [240, 368] on div "Undo" at bounding box center [248, 441] width 16 height 6
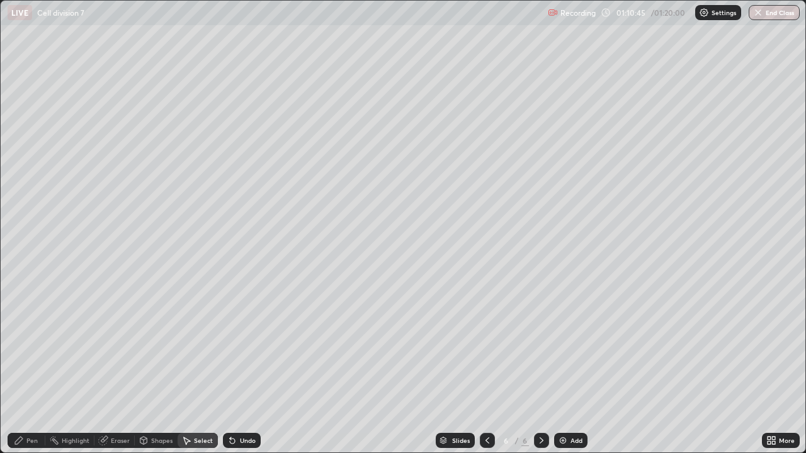
click at [241, 368] on div "Undo" at bounding box center [248, 441] width 16 height 6
click at [247, 368] on div "Undo" at bounding box center [248, 441] width 16 height 6
click at [107, 368] on icon at bounding box center [103, 441] width 10 height 10
click at [201, 368] on div "Select" at bounding box center [198, 440] width 40 height 15
click at [553, 240] on div "0 ° Undo Copy Duplicate Duplicate to new slide Delete" at bounding box center [403, 227] width 805 height 452
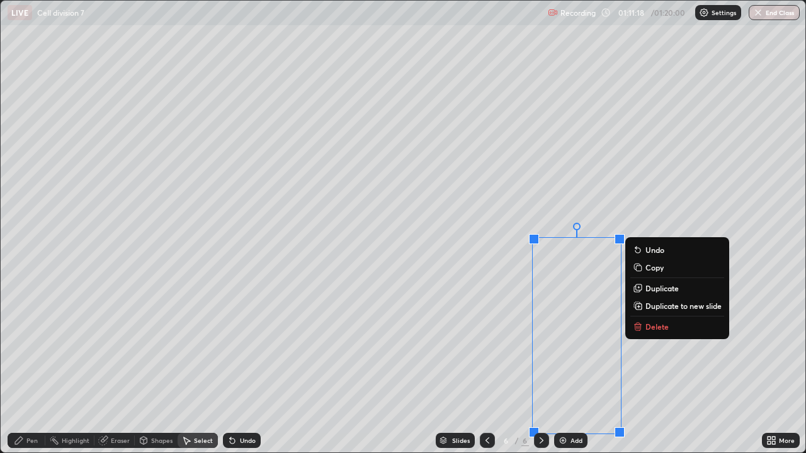
click at [499, 240] on div "0 ° Undo Copy Duplicate Duplicate to new slide Delete" at bounding box center [403, 227] width 805 height 452
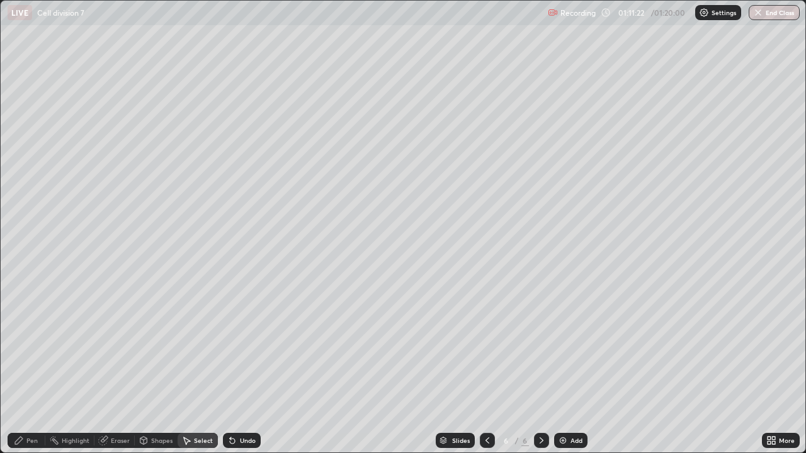
click at [250, 368] on div "Undo" at bounding box center [248, 441] width 16 height 6
click at [778, 368] on div "More" at bounding box center [781, 440] width 38 height 15
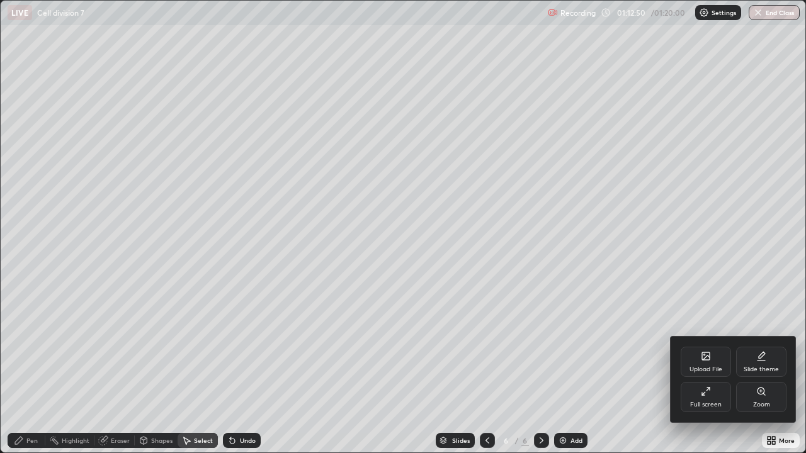
click at [711, 368] on div "Full screen" at bounding box center [706, 397] width 50 height 30
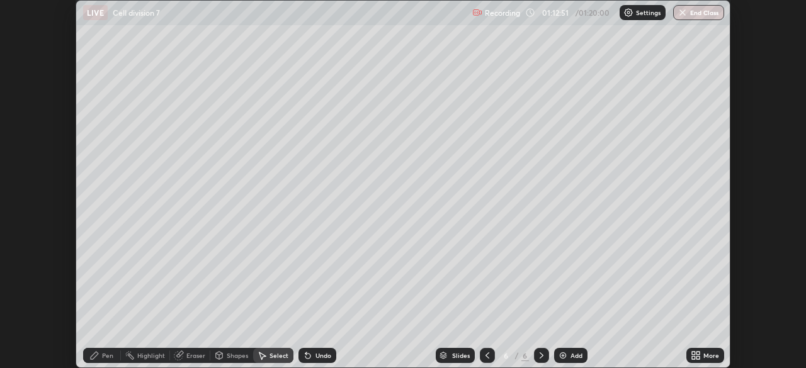
scroll to position [62601, 62163]
click at [703, 13] on button "End Class" at bounding box center [698, 12] width 51 height 15
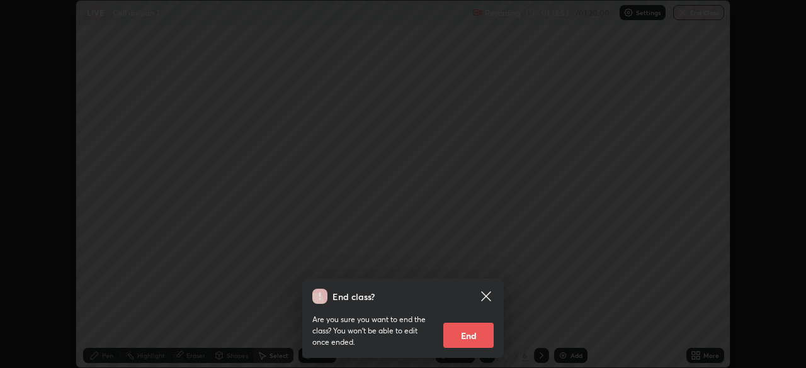
click at [479, 337] on button "End" at bounding box center [468, 335] width 50 height 25
